Goal: Transaction & Acquisition: Subscribe to service/newsletter

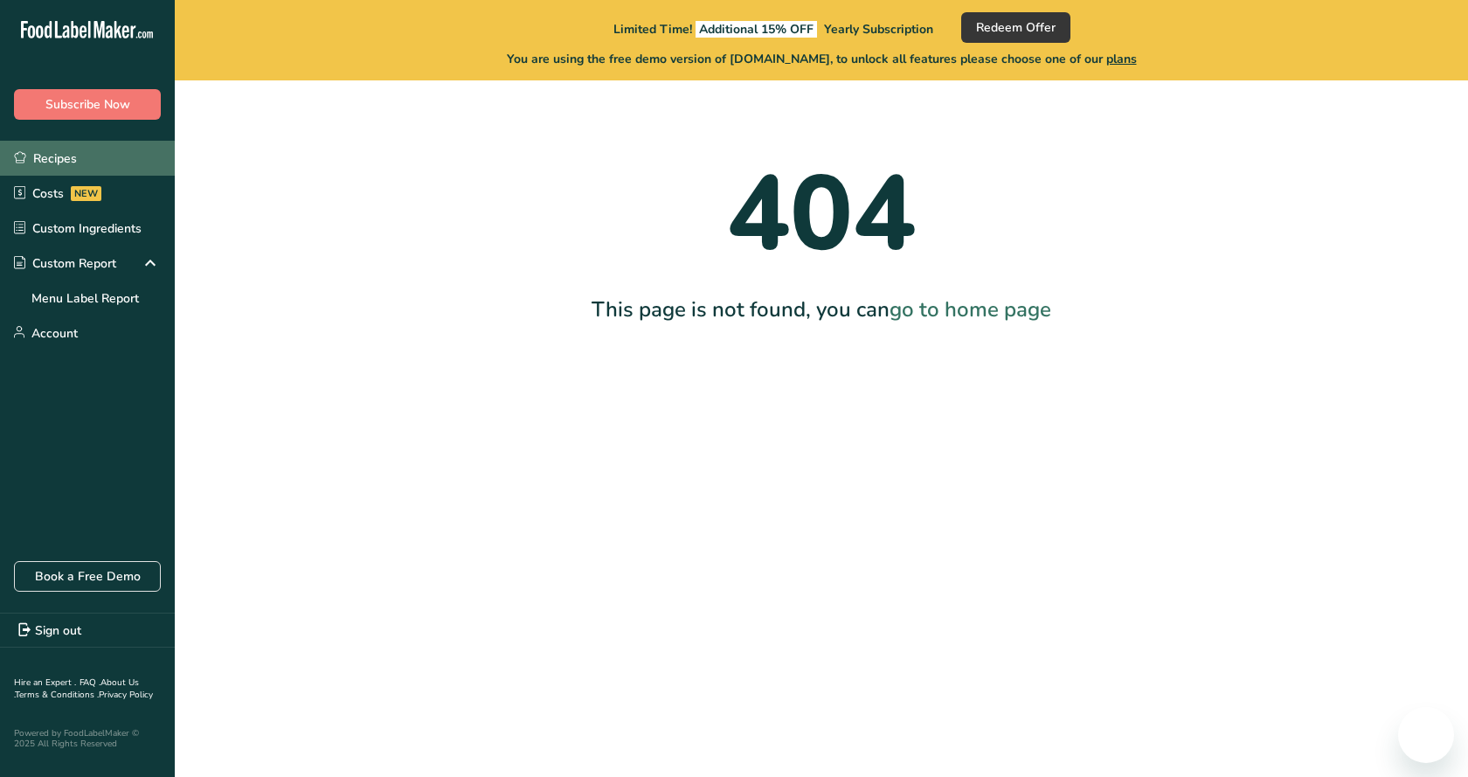
click at [55, 149] on link "Recipes" at bounding box center [87, 158] width 175 height 35
click at [122, 570] on link "Book a Free Demo" at bounding box center [87, 576] width 147 height 31
click at [998, 25] on span "Redeem Offer" at bounding box center [1016, 27] width 80 height 18
click at [1134, 59] on span "plans" at bounding box center [1121, 59] width 31 height 17
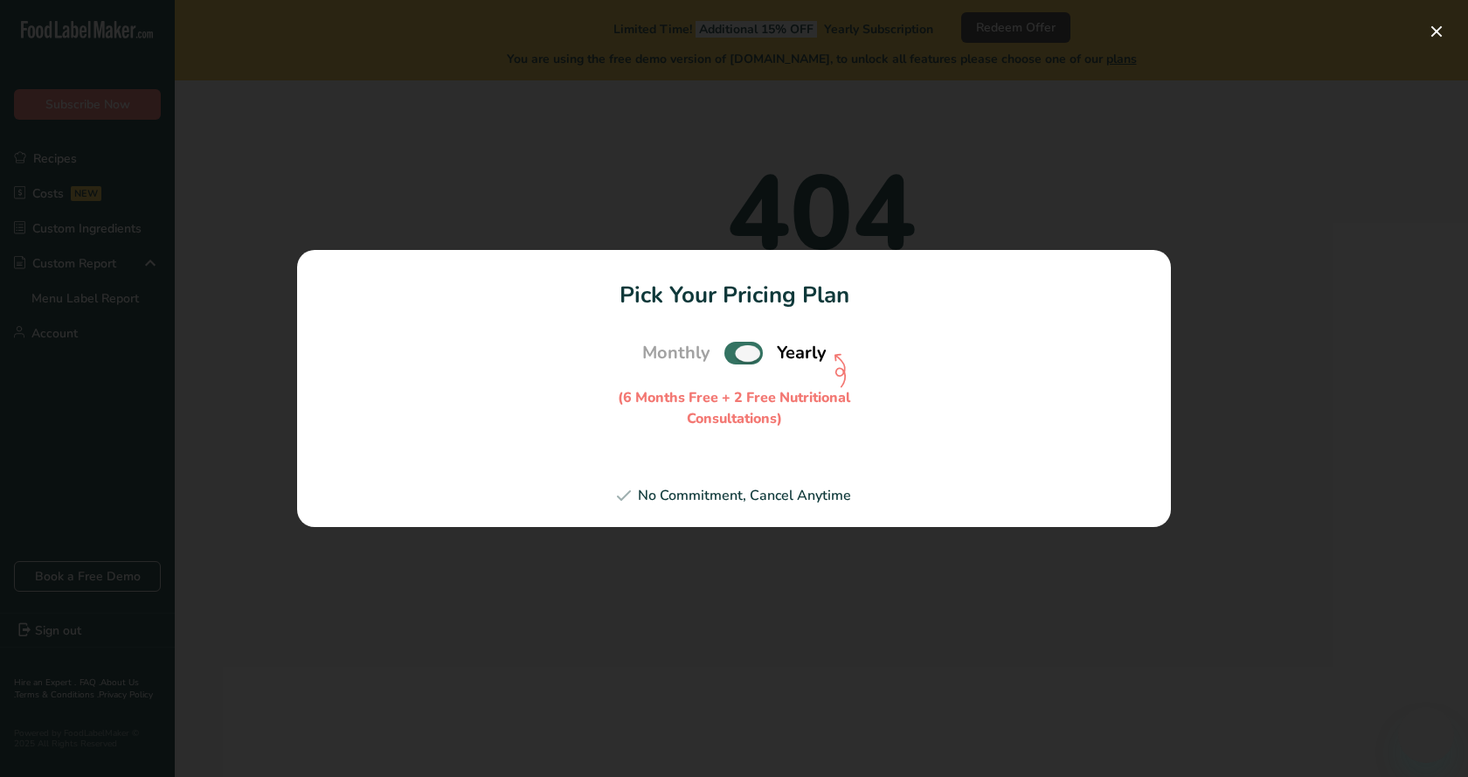
drag, startPoint x: 752, startPoint y: 354, endPoint x: 701, endPoint y: 361, distance: 51.2
click at [701, 361] on div "Monthly Yearly" at bounding box center [734, 353] width 240 height 26
drag, startPoint x: 751, startPoint y: 354, endPoint x: 706, endPoint y: 359, distance: 44.9
click at [706, 359] on div "Monthly Yearly" at bounding box center [734, 353] width 240 height 26
drag, startPoint x: 752, startPoint y: 352, endPoint x: 710, endPoint y: 353, distance: 42.8
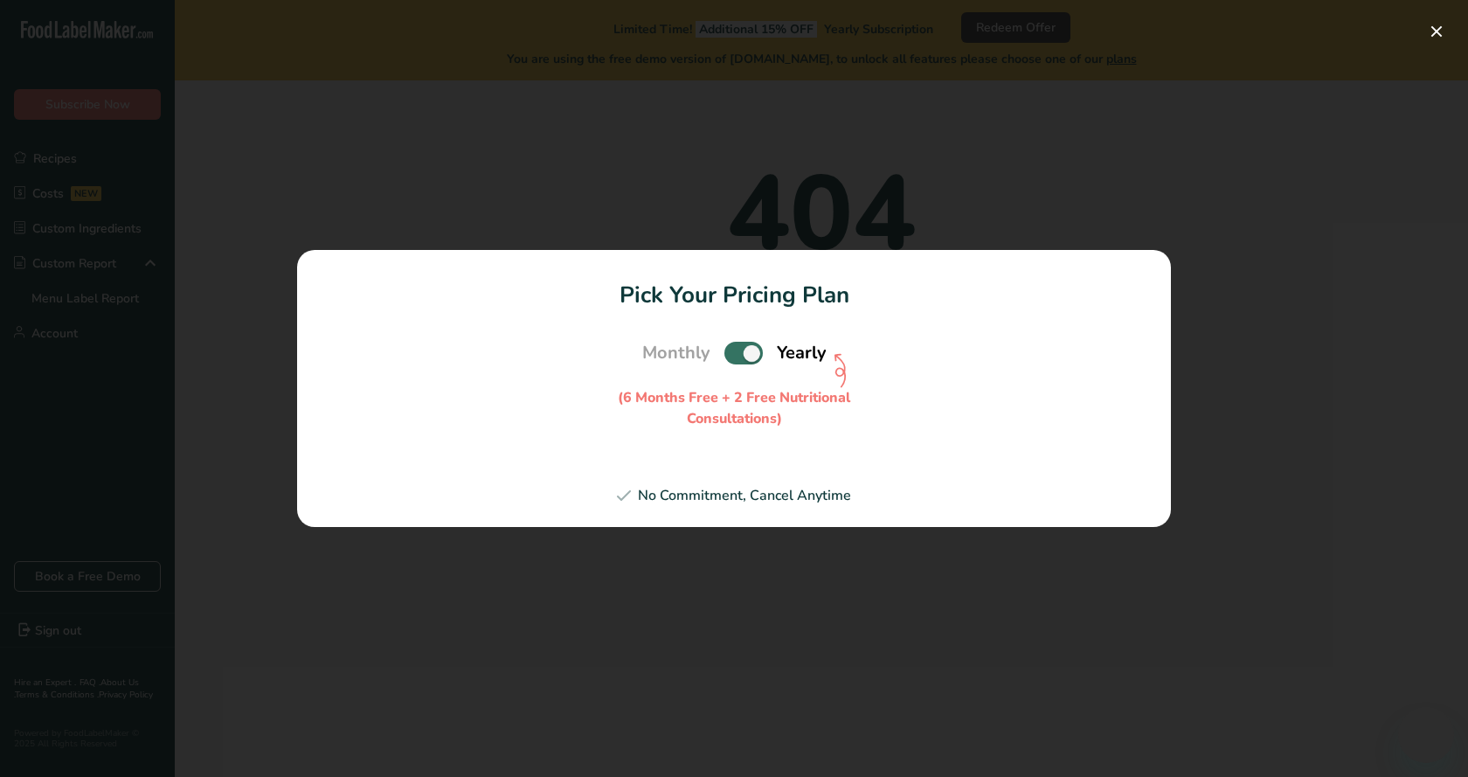
click at [710, 353] on div "Monthly Yearly" at bounding box center [734, 353] width 240 height 26
click at [727, 346] on span "Pick Your Pricing Plan Modal" at bounding box center [743, 353] width 38 height 22
click at [727, 348] on input "Pick Your Pricing Plan Modal" at bounding box center [729, 353] width 11 height 11
click at [659, 353] on span "Monthly" at bounding box center [676, 353] width 68 height 26
click at [740, 352] on span "Pick Your Pricing Plan Modal" at bounding box center [743, 353] width 38 height 22
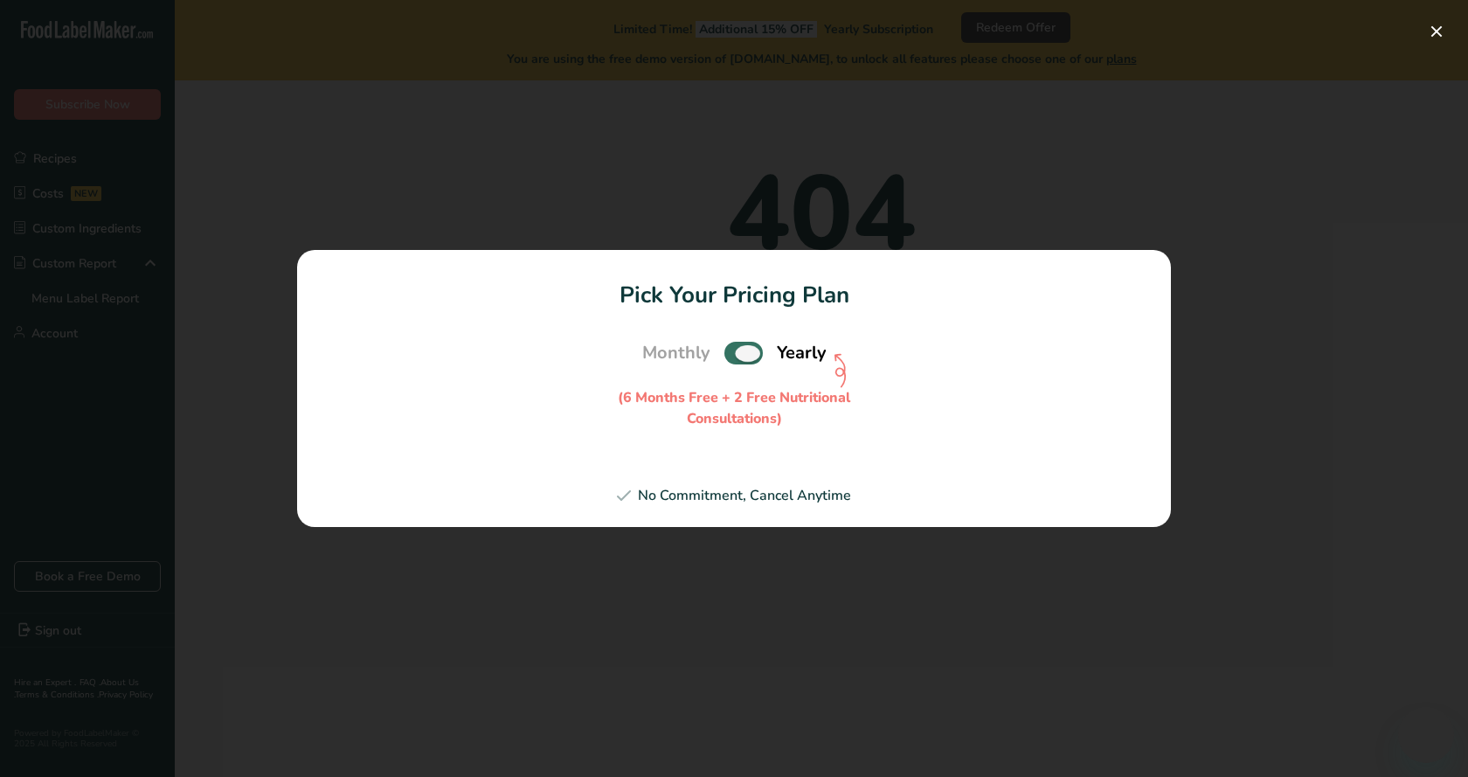
click at [736, 352] on input "Pick Your Pricing Plan Modal" at bounding box center [729, 353] width 11 height 11
checkbox input "false"
click at [746, 415] on div "(6 Months Free + 2 Free Nutritional Consultations)" at bounding box center [734, 408] width 262 height 42
click at [733, 489] on div "No Commitment, Cancel Anytime" at bounding box center [734, 495] width 832 height 21
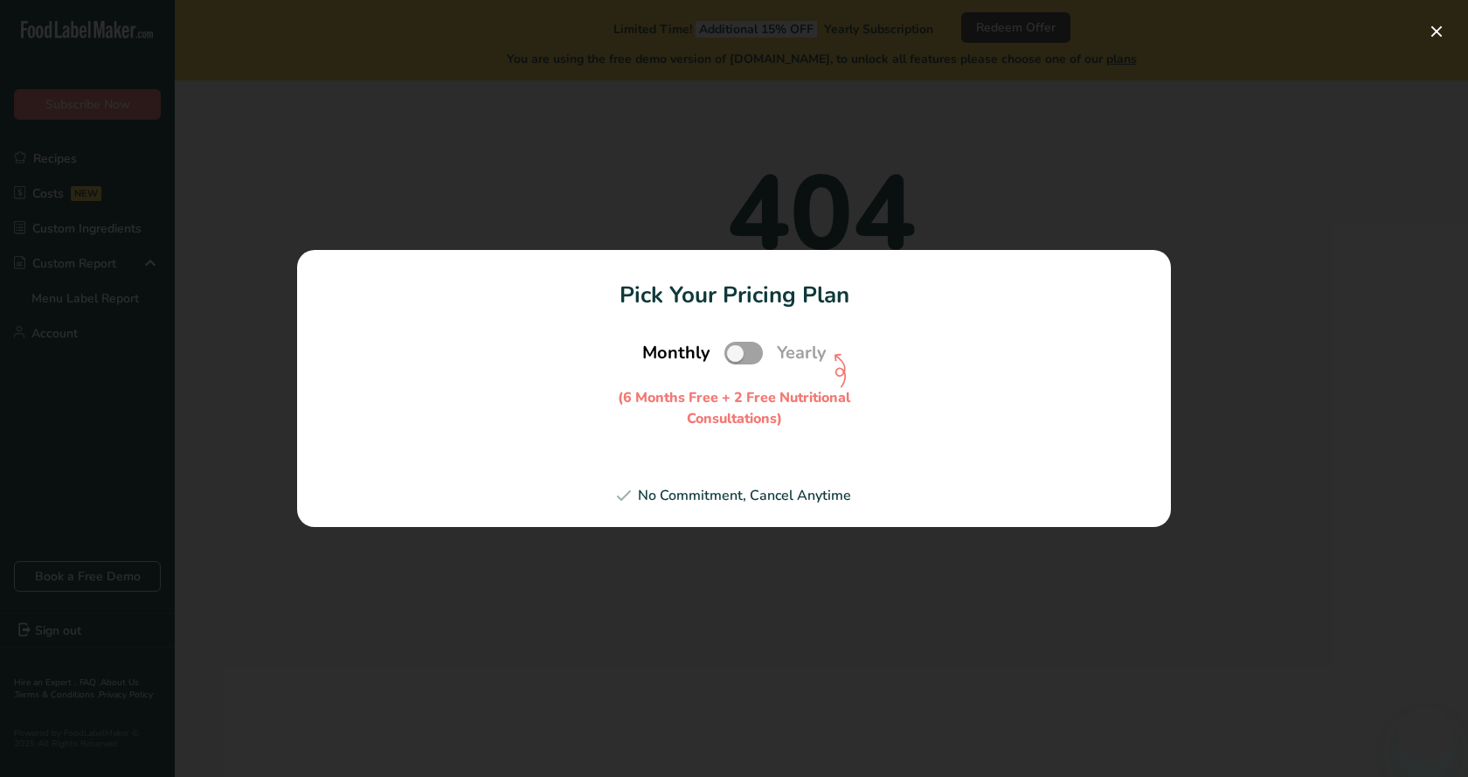
click at [1051, 474] on section "Pick Your Pricing Plan Monthly Yearly (6 Months Free + 2 Free Nutritional Consu…" at bounding box center [734, 388] width 874 height 277
click at [1154, 256] on section "Pick Your Pricing Plan Monthly Yearly (6 Months Free + 2 Free Nutritional Consu…" at bounding box center [734, 388] width 874 height 277
click at [1432, 23] on button "Pick Your Pricing Plan Modal" at bounding box center [1437, 31] width 28 height 28
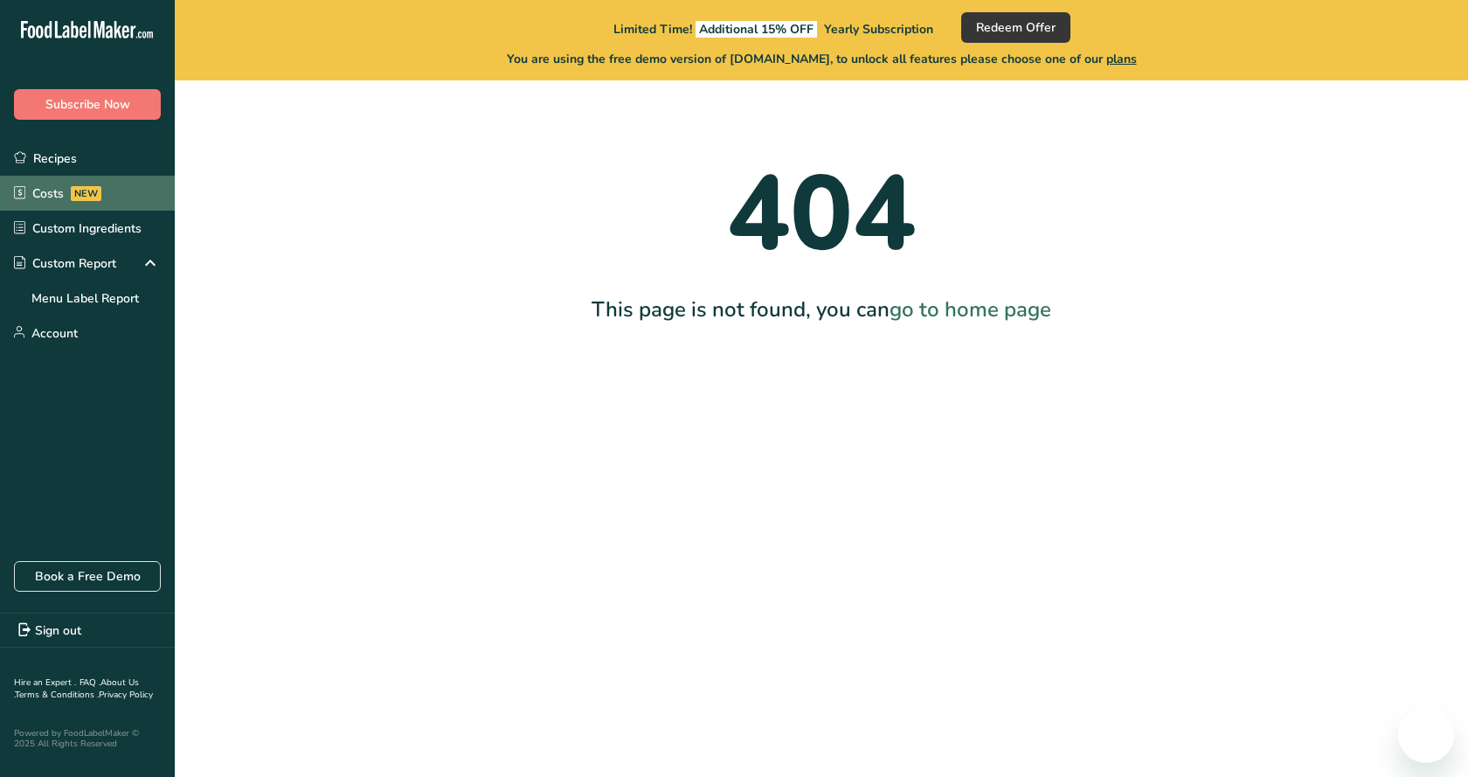
click at [63, 195] on link "Costs NEW" at bounding box center [87, 193] width 175 height 35
click at [1007, 26] on span "Redeem Offer" at bounding box center [1016, 27] width 80 height 18
click at [52, 332] on link "Account" at bounding box center [87, 332] width 175 height 35
click at [1131, 58] on span "plans" at bounding box center [1121, 59] width 31 height 17
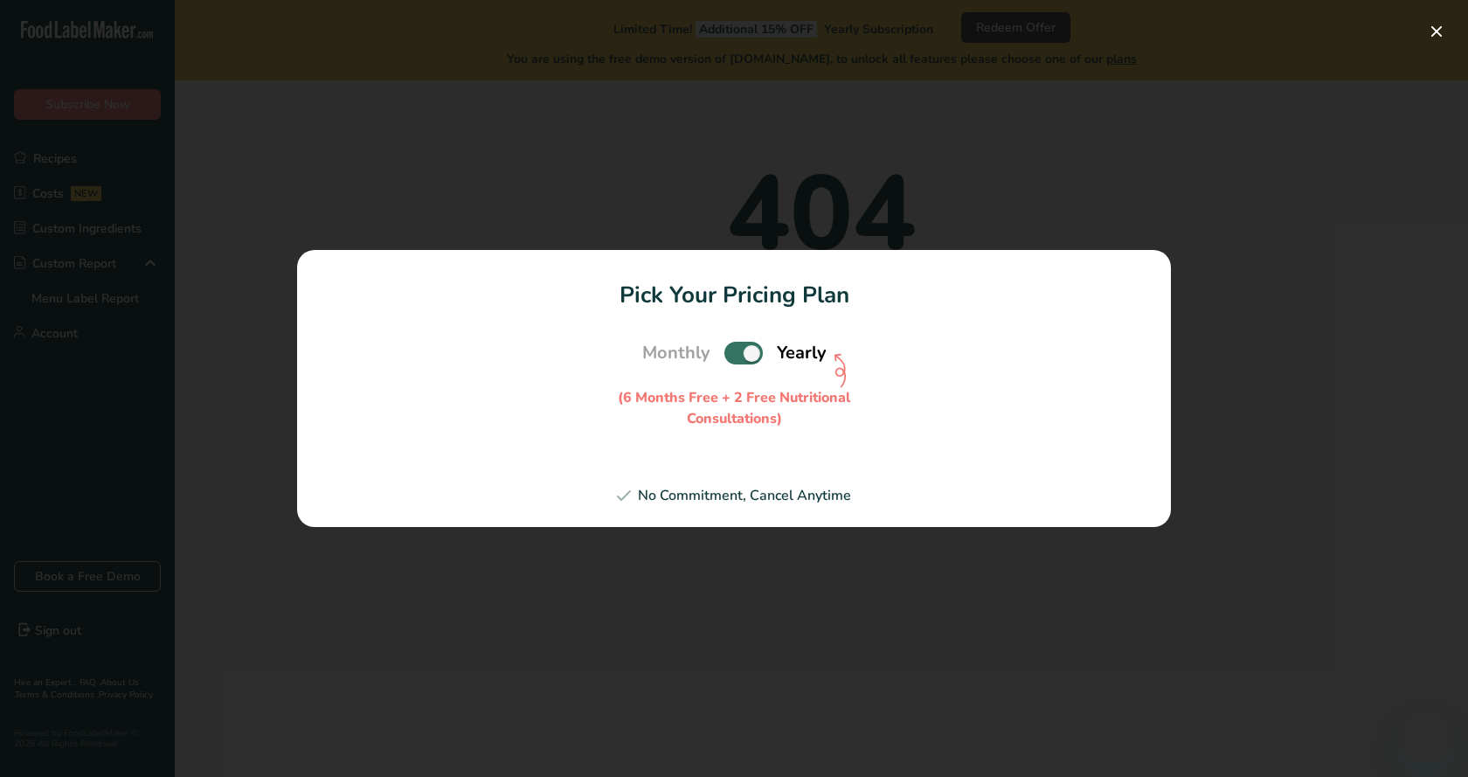
click at [1065, 327] on section "Pick Your Pricing Plan Monthly Yearly (6 Months Free + 2 Free Nutritional Consu…" at bounding box center [734, 388] width 874 height 277
click at [984, 141] on div "Pick Your Pricing Plan Modal" at bounding box center [734, 388] width 1468 height 777
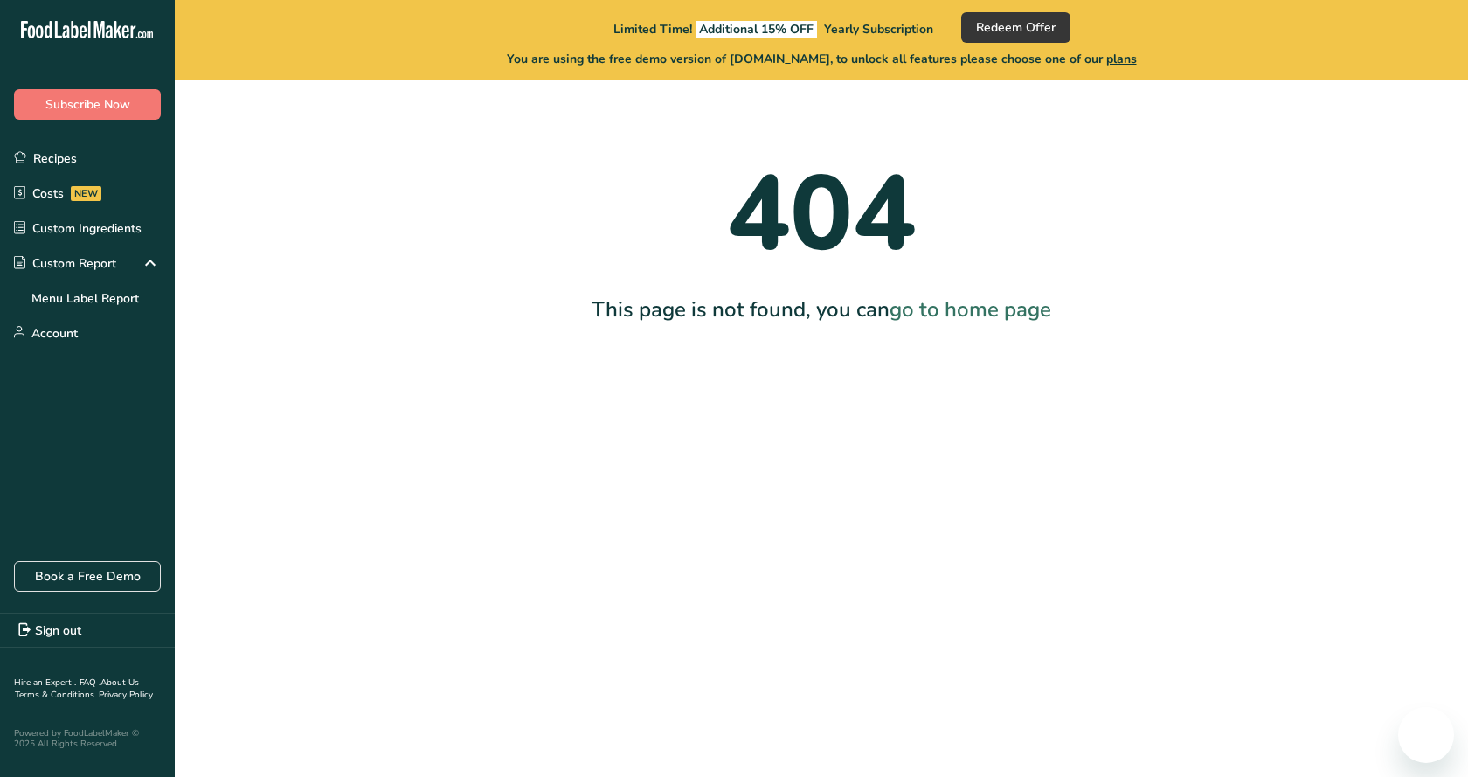
click at [981, 141] on div ".a-20{fill:#fff;} Subscribe Now Recipes Costs NEW Custom Ingredients Custom Rep…" at bounding box center [734, 388] width 1468 height 777
click at [71, 100] on span "Subscribe Now" at bounding box center [87, 104] width 85 height 18
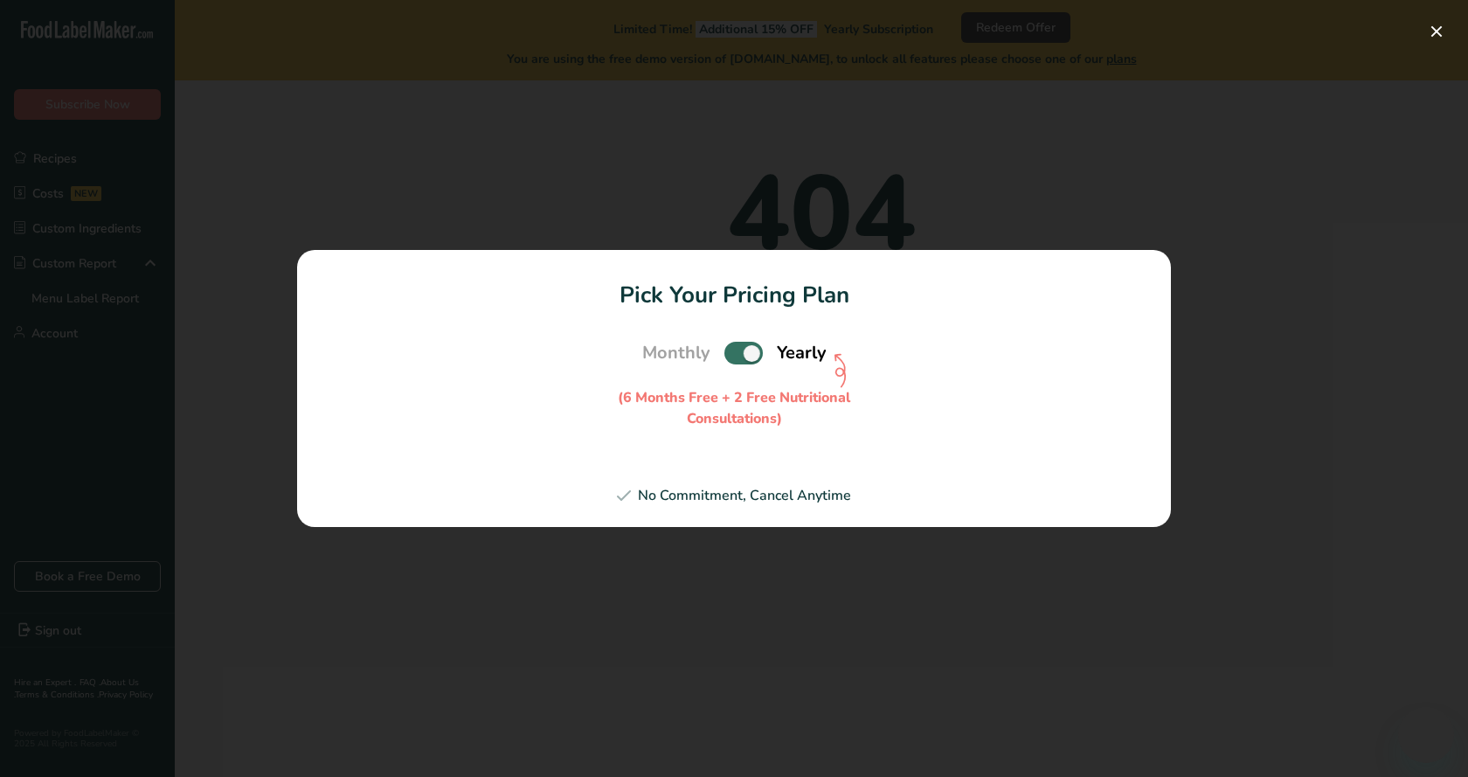
click at [852, 428] on div "(6 Months Free + 2 Free Nutritional Consultations)" at bounding box center [734, 408] width 262 height 42
click at [1174, 289] on div "Pick Your Pricing Plan Modal" at bounding box center [734, 388] width 1468 height 777
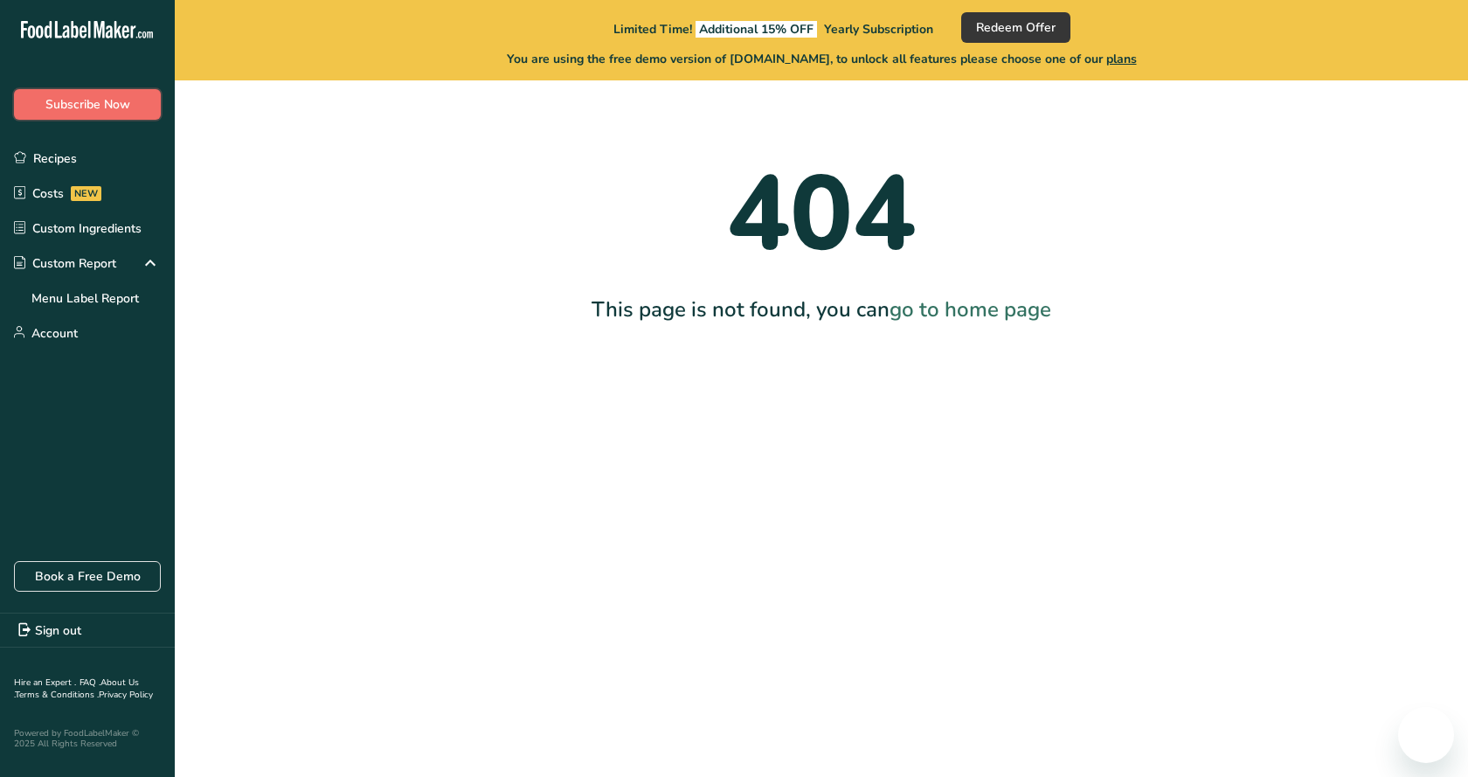
click at [83, 112] on span "Subscribe Now" at bounding box center [87, 104] width 85 height 18
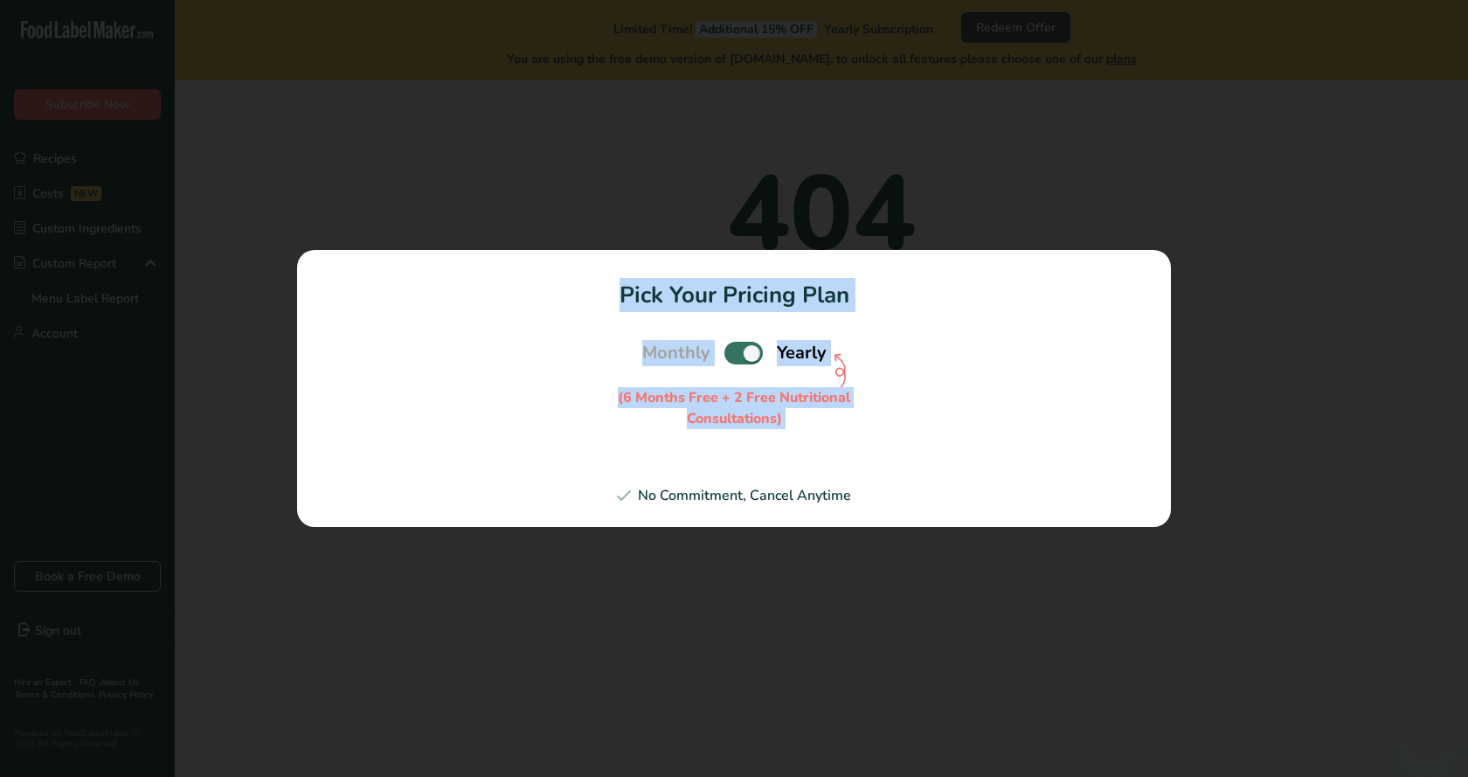
click at [83, 112] on div "Pick Your Pricing Plan Modal" at bounding box center [734, 388] width 1468 height 777
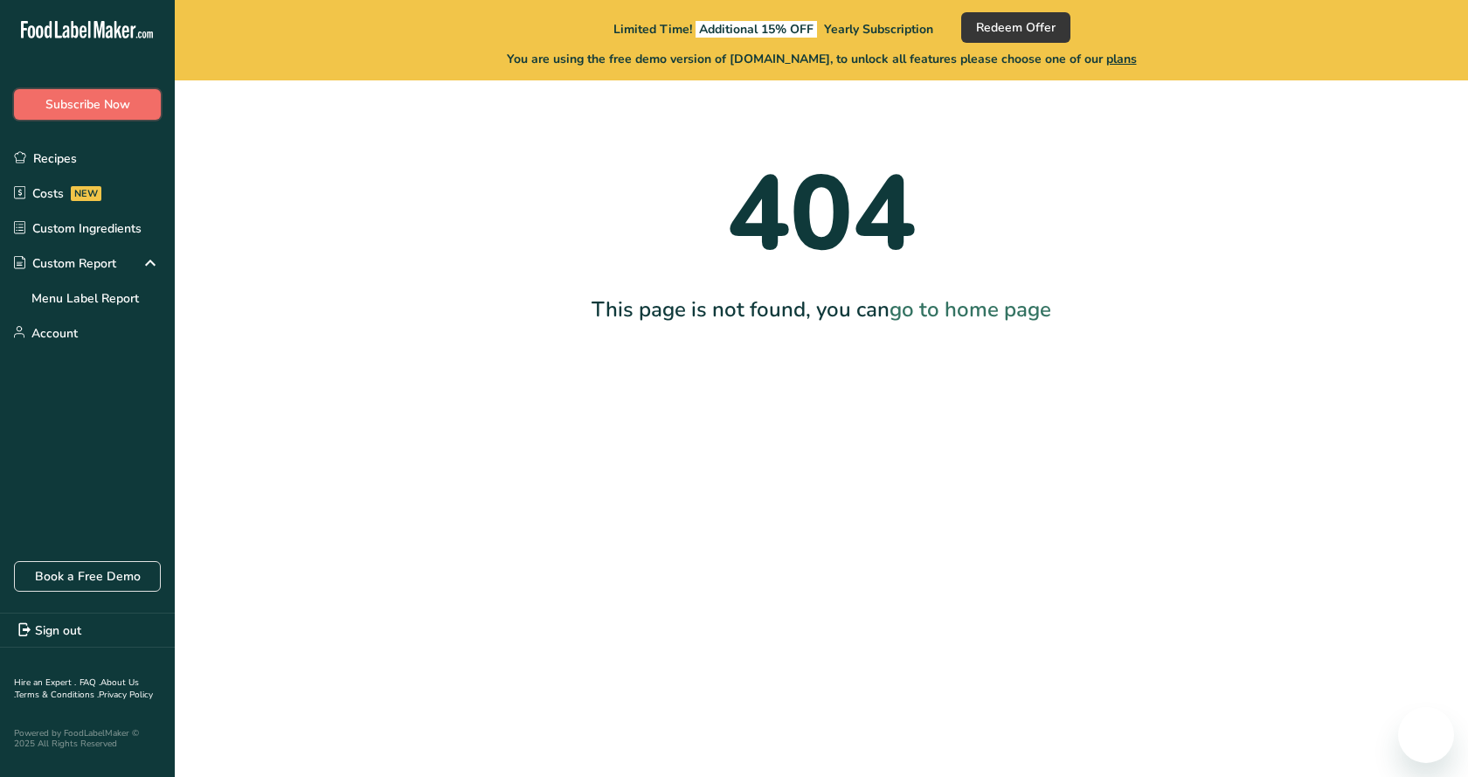
click at [83, 112] on span "Subscribe Now" at bounding box center [87, 104] width 85 height 18
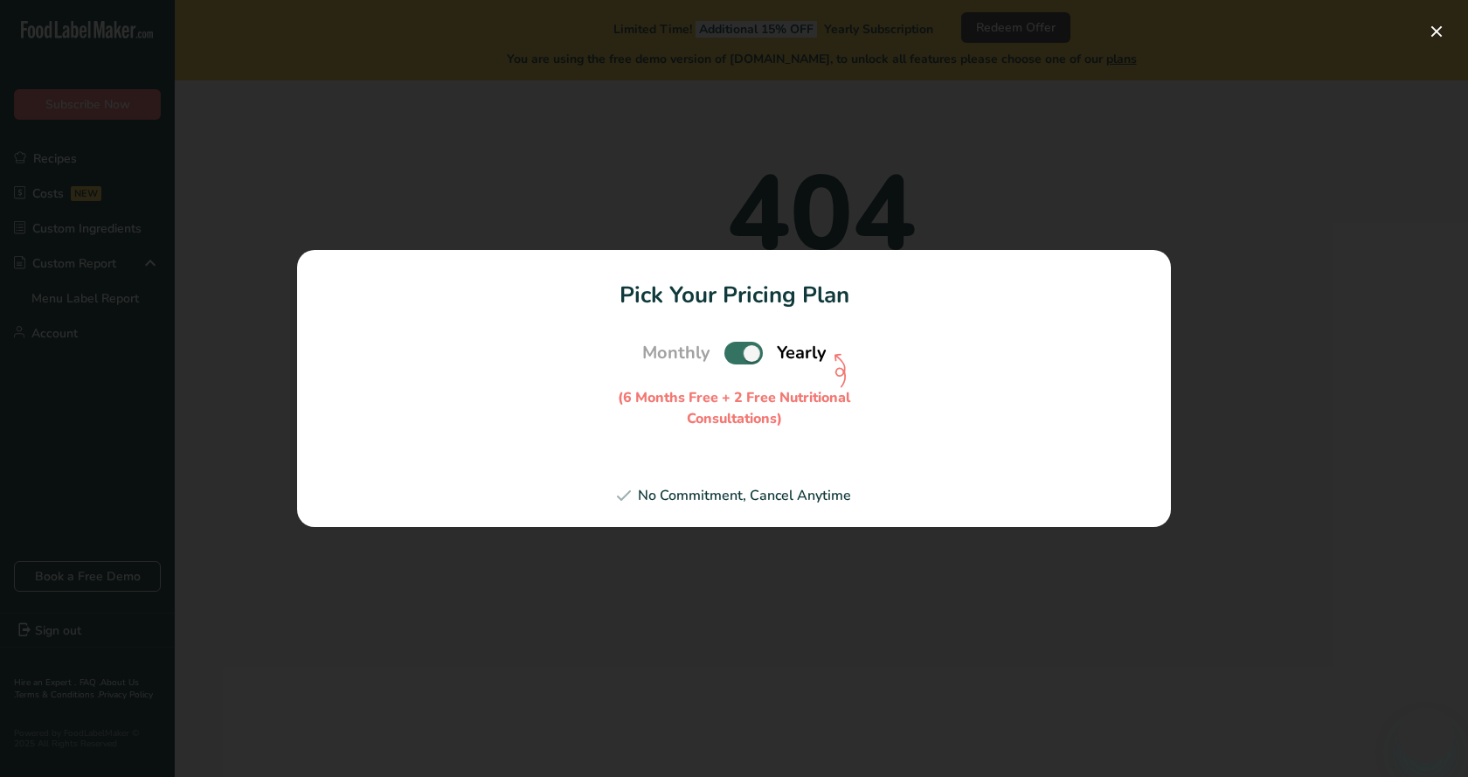
click at [793, 355] on span "Yearly" at bounding box center [802, 353] width 50 height 26
click at [767, 290] on h1 "Pick Your Pricing Plan" at bounding box center [734, 295] width 832 height 34
click at [741, 428] on div "(6 Months Free + 2 Free Nutritional Consultations)" at bounding box center [734, 408] width 262 height 42
click at [715, 477] on section "Pick Your Pricing Plan Monthly Yearly (6 Months Free + 2 Free Nutritional Consu…" at bounding box center [734, 388] width 874 height 277
click at [745, 479] on section "Pick Your Pricing Plan Monthly Yearly (6 Months Free + 2 Free Nutritional Consu…" at bounding box center [734, 388] width 874 height 277
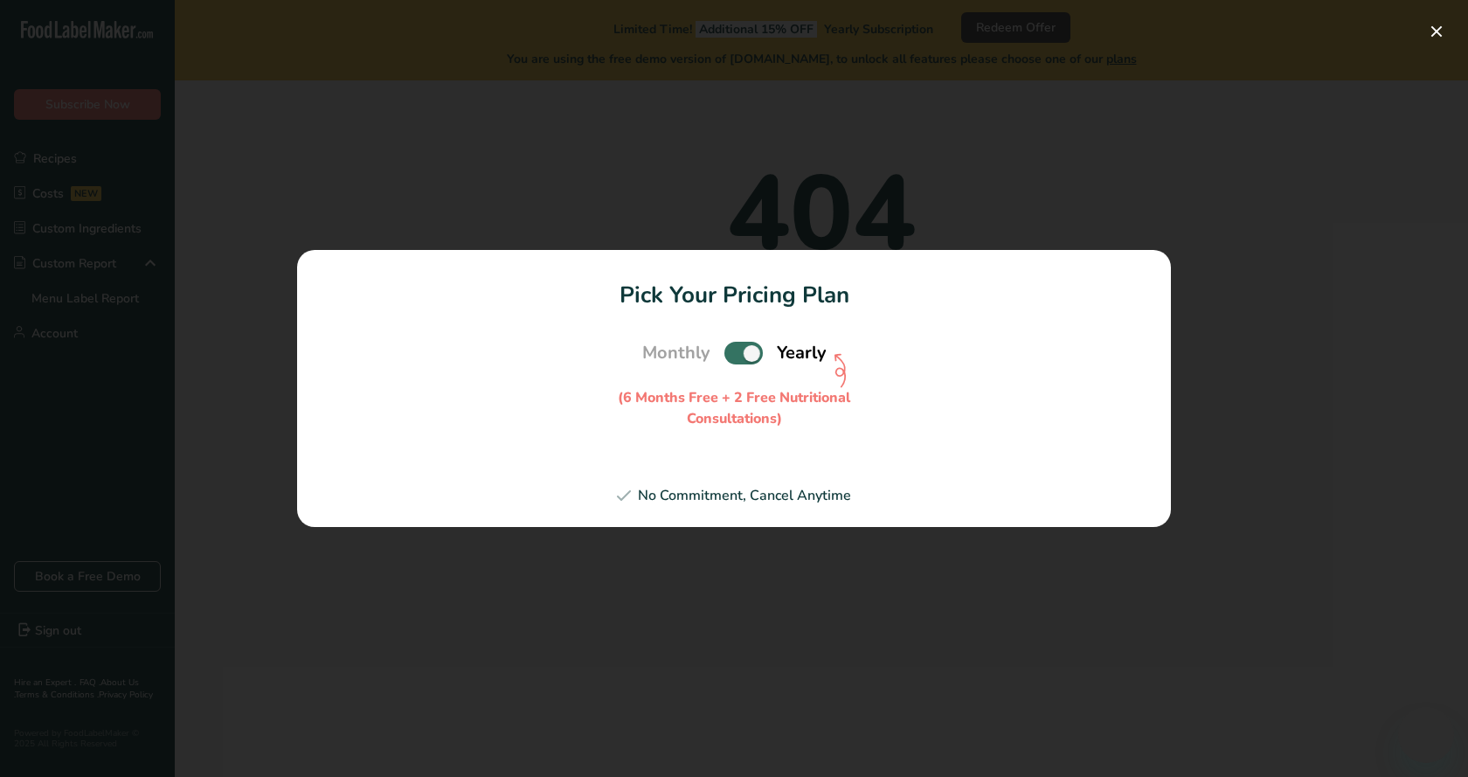
drag, startPoint x: 931, startPoint y: 462, endPoint x: 1124, endPoint y: 378, distance: 210.6
click at [942, 462] on section "Pick Your Pricing Plan Monthly Yearly (6 Months Free + 2 Free Nutritional Consu…" at bounding box center [734, 388] width 874 height 277
click at [1126, 378] on div "Monthly Yearly (6 Months Free + 2 Free Nutritional Consultations)" at bounding box center [734, 384] width 832 height 89
click at [1146, 257] on section "Pick Your Pricing Plan Monthly Yearly (6 Months Free + 2 Free Nutritional Consu…" at bounding box center [734, 388] width 874 height 277
drag, startPoint x: 823, startPoint y: 253, endPoint x: 374, endPoint y: 271, distance: 449.5
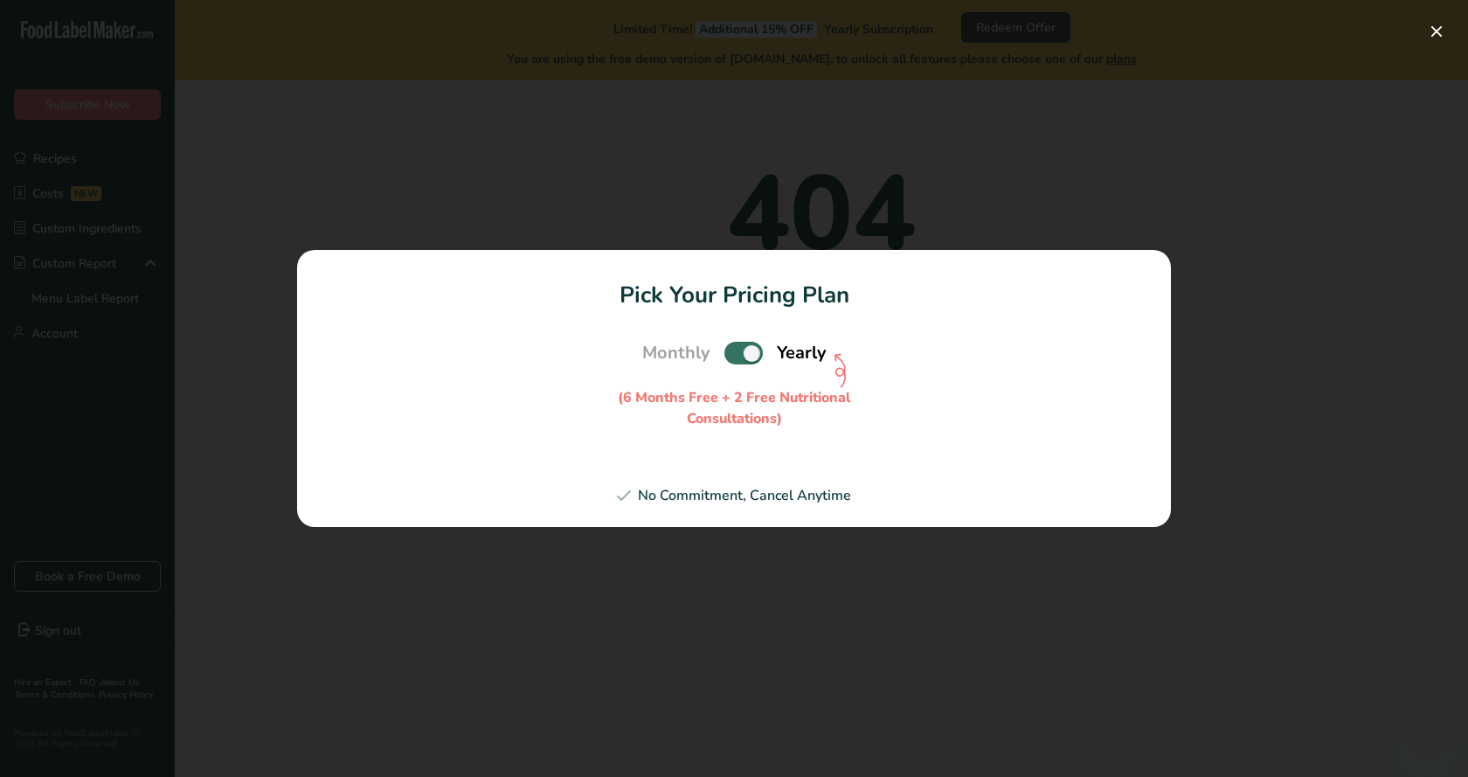
click at [574, 300] on section "Pick Your Pricing Plan Monthly Yearly (6 Months Free + 2 Free Nutritional Consu…" at bounding box center [734, 388] width 874 height 277
click at [239, 271] on div "Pick Your Pricing Plan Modal" at bounding box center [734, 388] width 1468 height 777
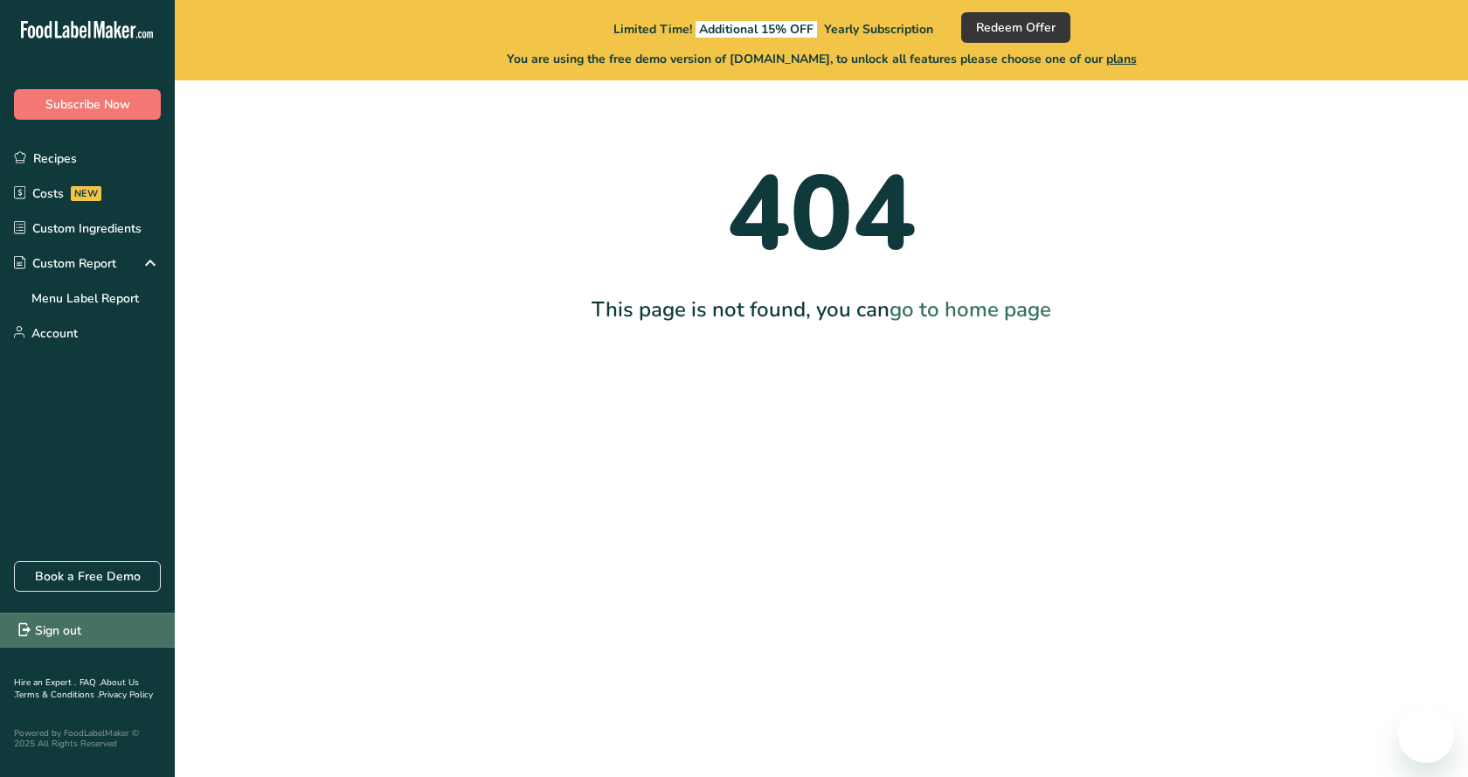
click at [71, 636] on link "Sign out" at bounding box center [87, 630] width 175 height 35
